Goal: Task Accomplishment & Management: Complete application form

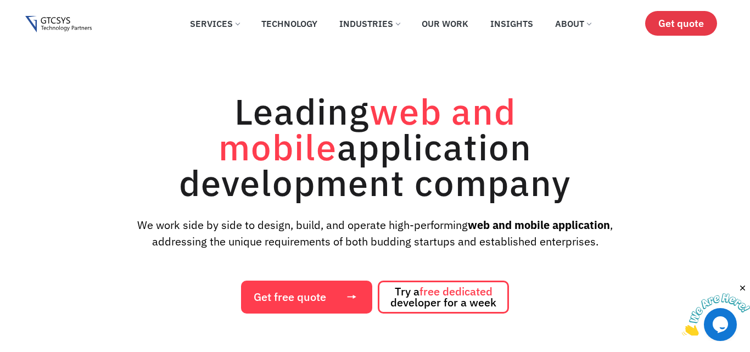
click at [692, 31] on link "Get quote" at bounding box center [681, 23] width 72 height 25
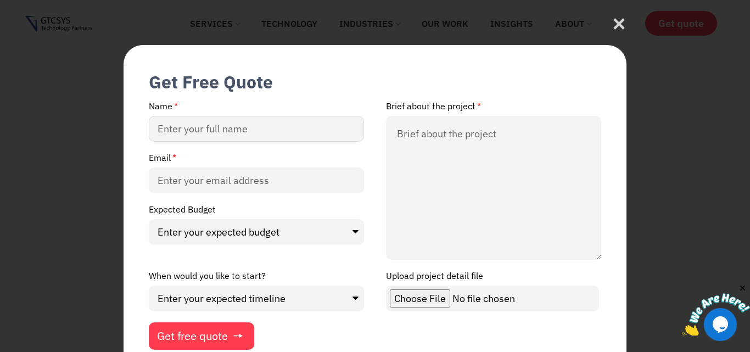
click at [195, 132] on input "Name" at bounding box center [256, 129] width 215 height 26
type input "[PERSON_NAME]"
type input "[EMAIL_ADDRESS][DOMAIN_NAME]"
click at [191, 235] on select "Enter your expected budget Under $10000 $50,000 - $1,00,000 $1,00,000 and above" at bounding box center [256, 232] width 215 height 26
select select "Under $10000"
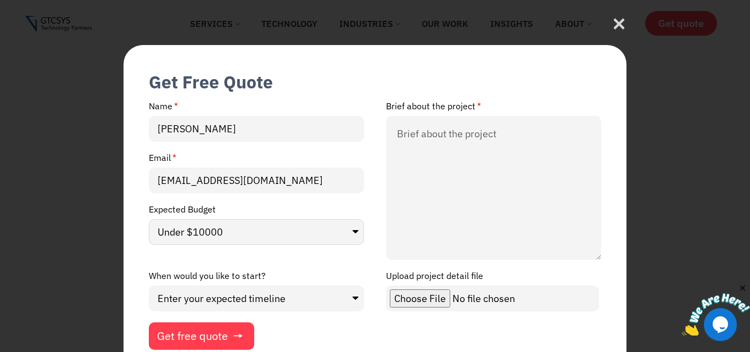
click at [149, 219] on select "Enter your expected budget Under $10000 $50,000 - $1,00,000 $1,00,000 and above" at bounding box center [256, 232] width 215 height 26
click at [197, 298] on select "Enter your expected timeline In Months In Weeks ASAP" at bounding box center [256, 299] width 215 height 26
select select "In Months"
click at [149, 286] on select "Enter your expected timeline In Months In Weeks ASAP" at bounding box center [256, 299] width 215 height 26
click at [485, 186] on textarea "Brief about the project" at bounding box center [493, 188] width 215 height 144
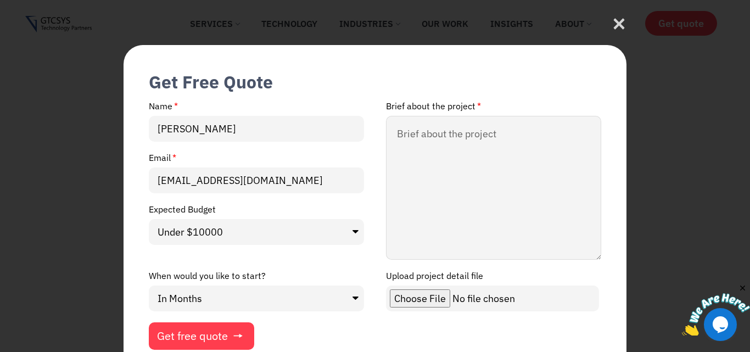
paste textarea "Hello Team, Are you Looking for skilled developers on a monthly/hourly contract…"
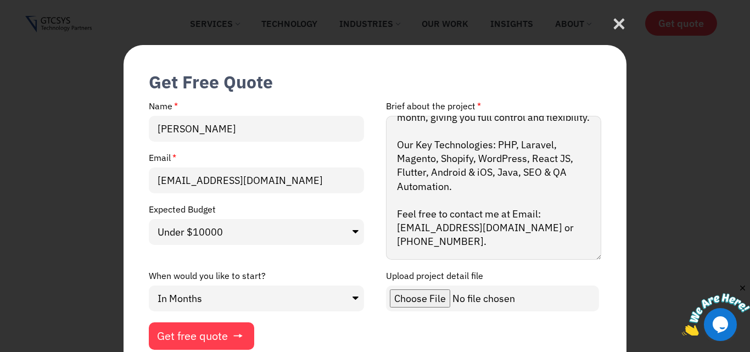
scroll to position [54, 0]
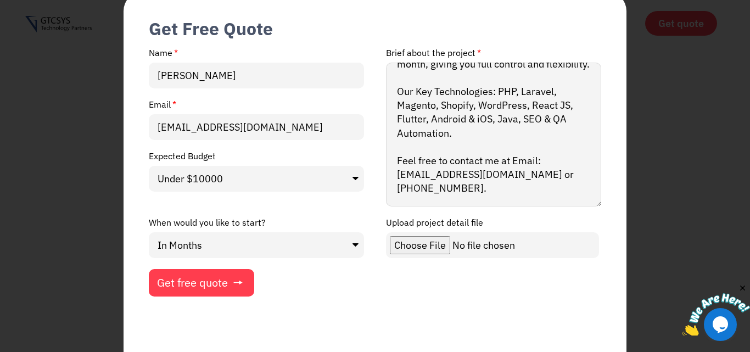
type textarea "Hello Team, Are you Looking for skilled developers on a monthly/hourly contract…"
drag, startPoint x: 217, startPoint y: 286, endPoint x: 234, endPoint y: 276, distance: 19.4
click at [217, 285] on span "Get free quote" at bounding box center [192, 282] width 71 height 11
